Goal: Information Seeking & Learning: Find specific fact

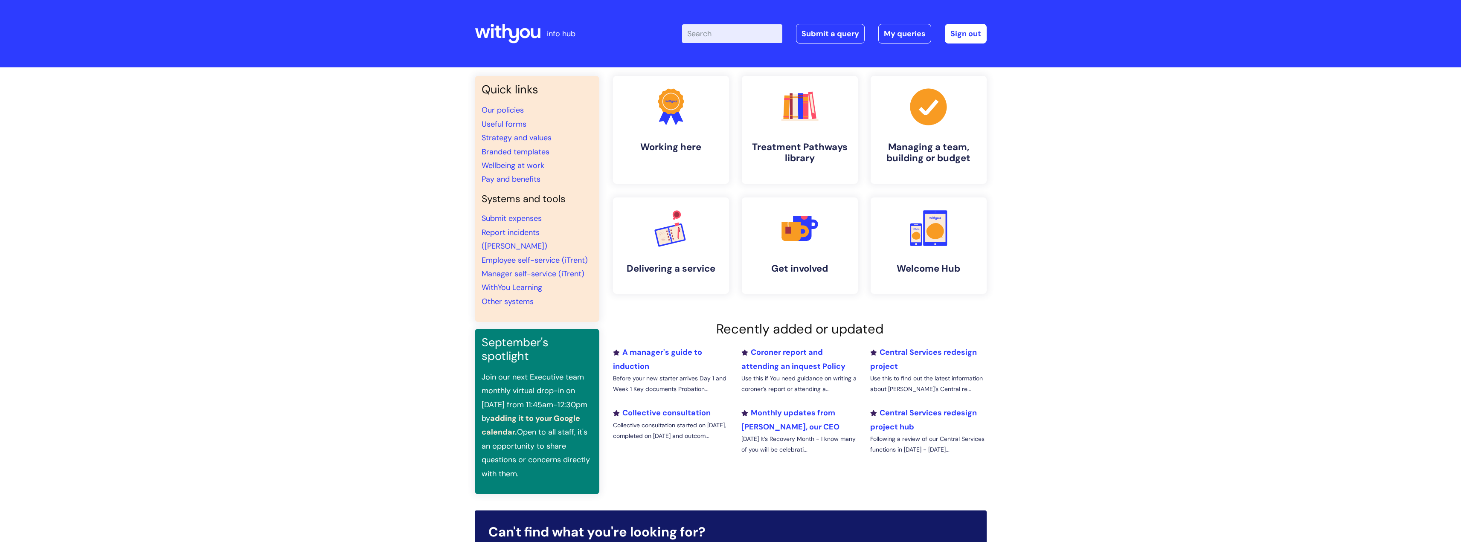
click at [712, 29] on input "Enter your search term here..." at bounding box center [732, 33] width 100 height 19
type input "wifi"
click button "Search" at bounding box center [0, 0] width 0 height 0
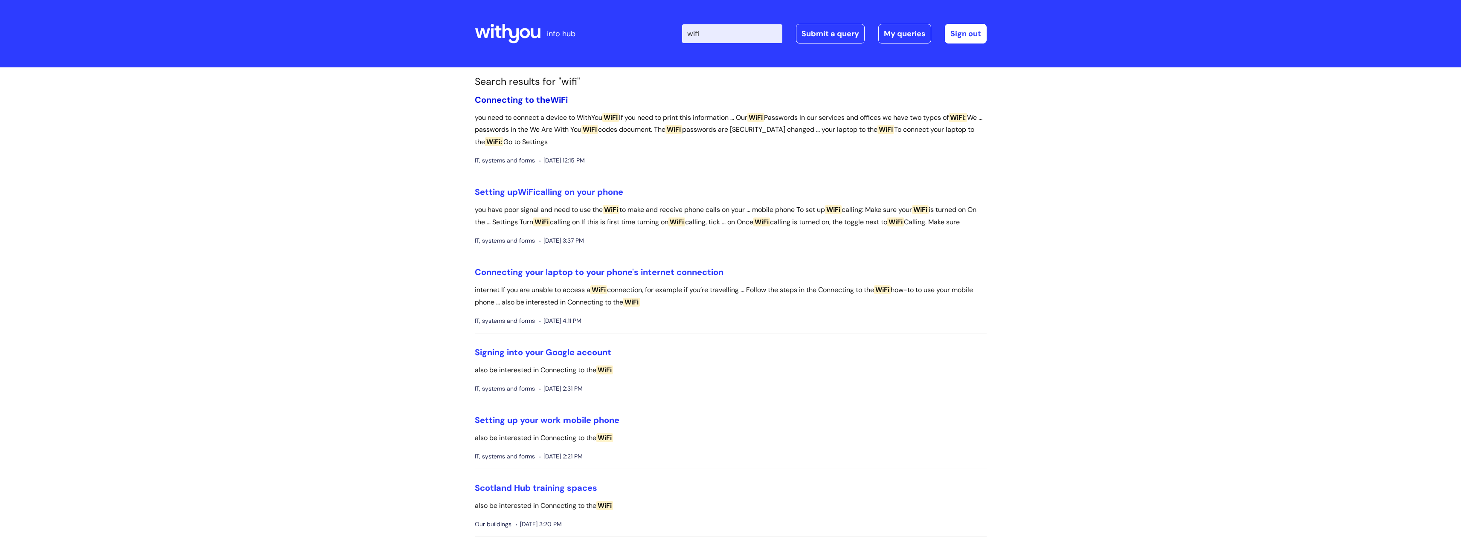
click at [514, 101] on link "Connecting to the WiFi" at bounding box center [521, 99] width 93 height 11
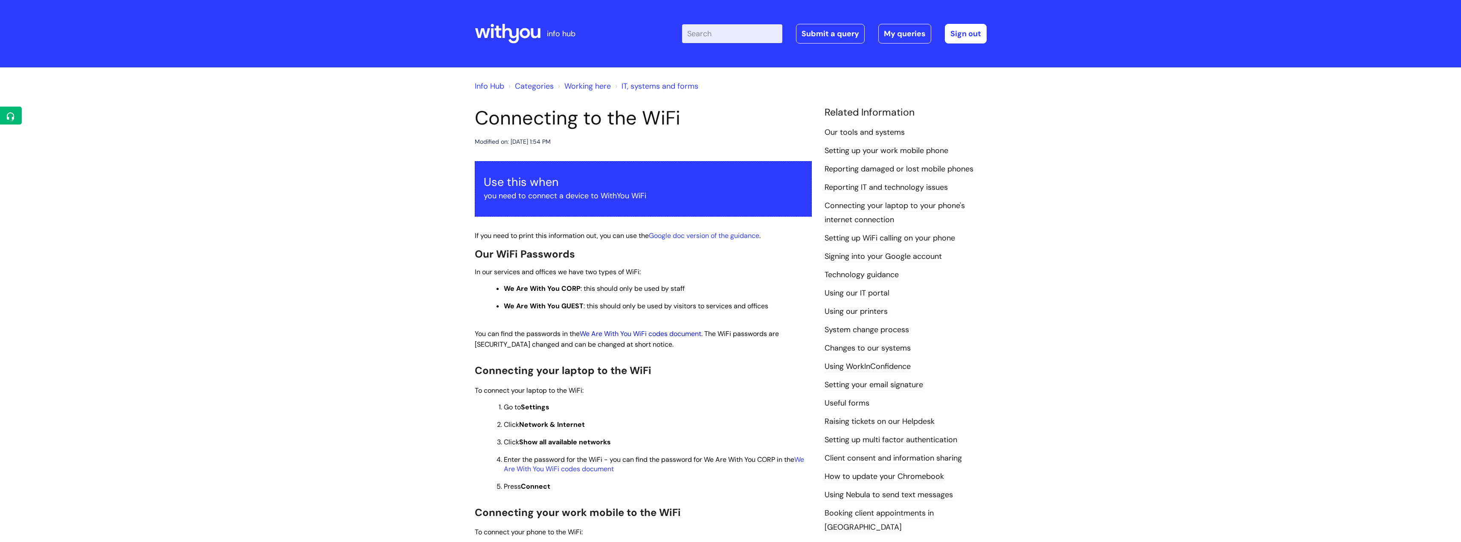
click at [662, 334] on link "We Are With You WiFi codes document" at bounding box center [641, 333] width 122 height 9
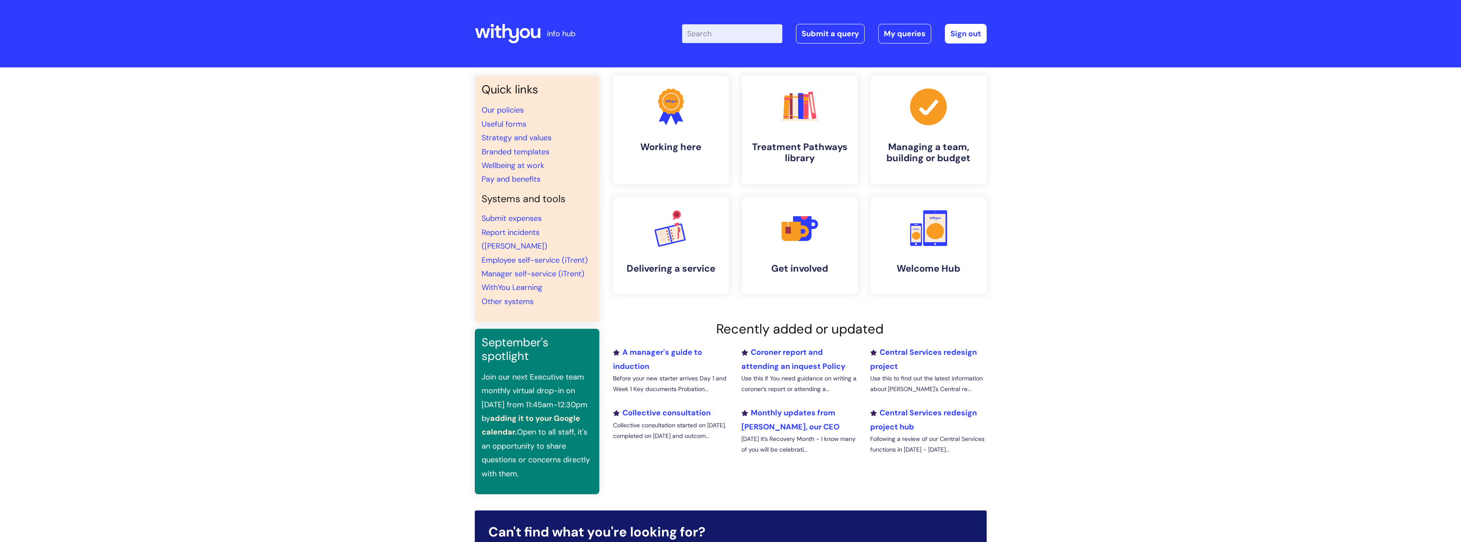
click at [718, 29] on input "Enter your search term here..." at bounding box center [732, 33] width 100 height 19
type input "trial period managers guide"
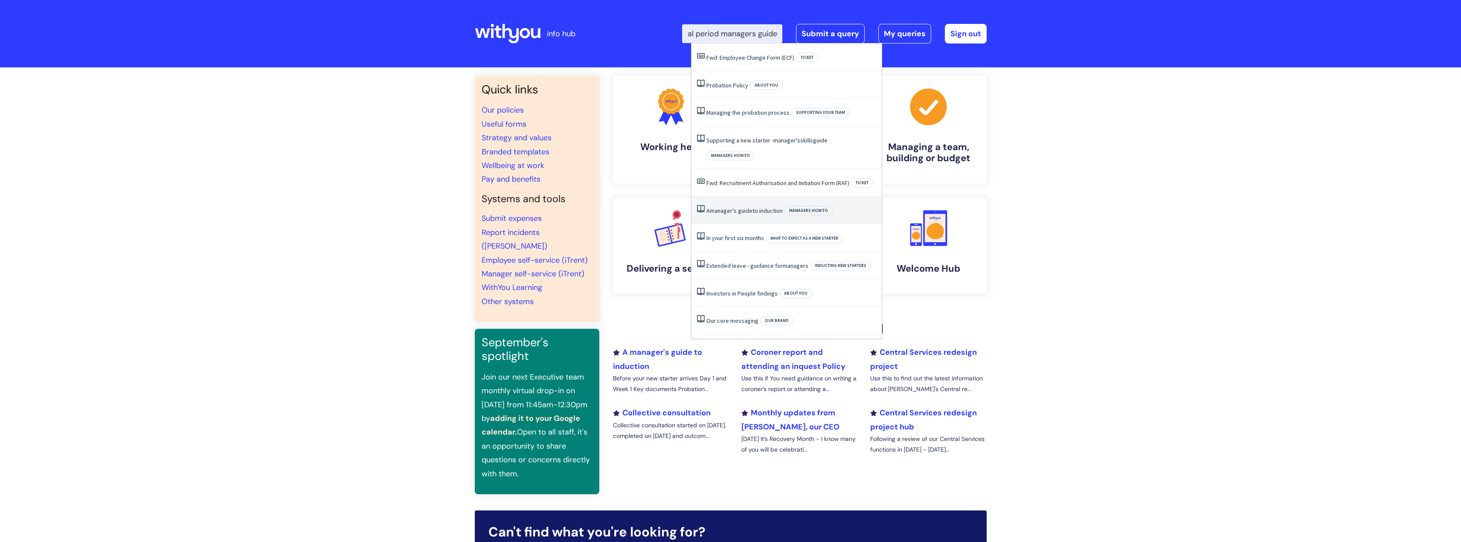
click at [751, 207] on span "guide" at bounding box center [745, 211] width 15 height 8
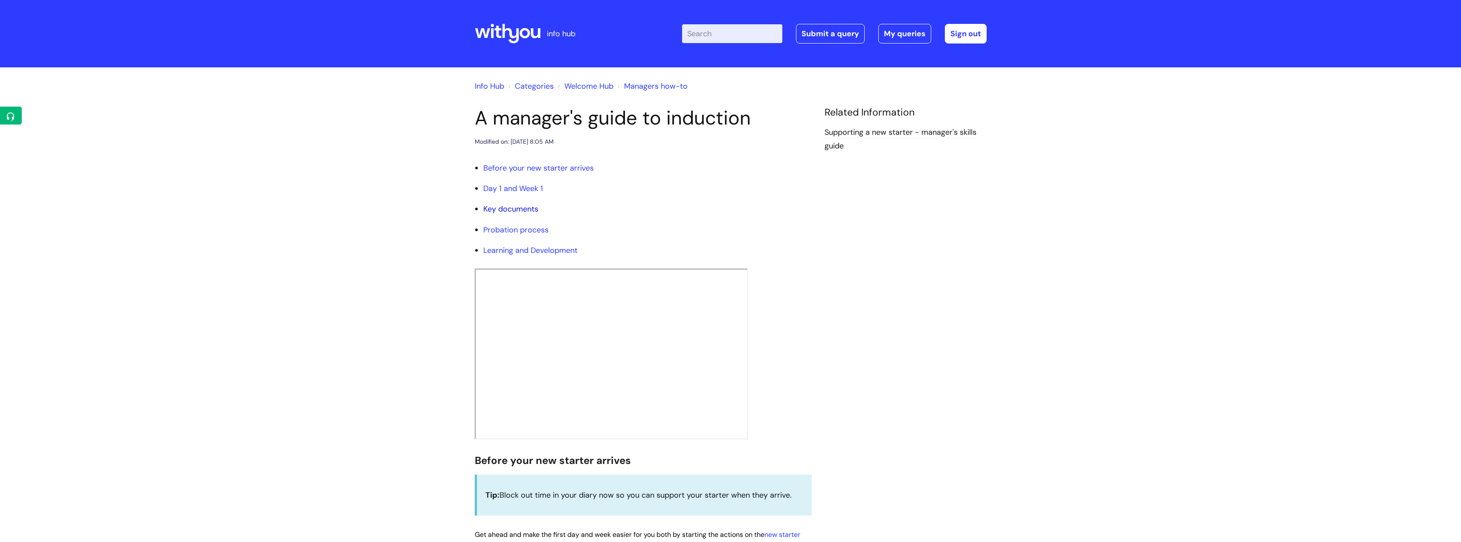
click at [515, 208] on link "Key documents" at bounding box center [510, 209] width 55 height 10
